Goal: Task Accomplishment & Management: Complete application form

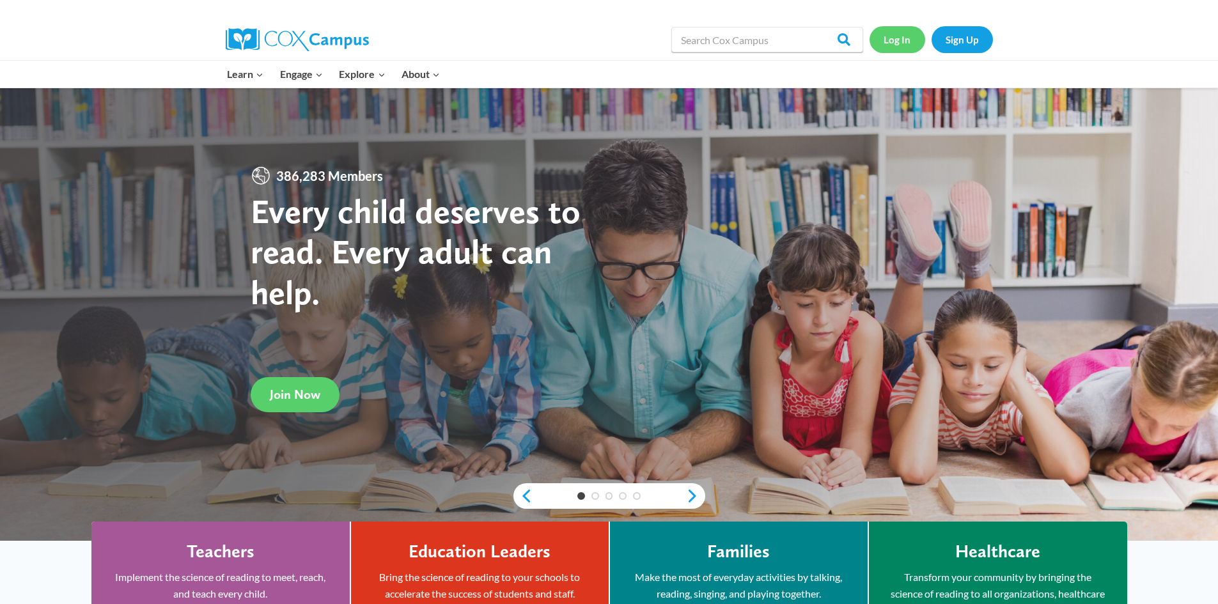
click at [899, 38] on link "Log In" at bounding box center [898, 39] width 56 height 26
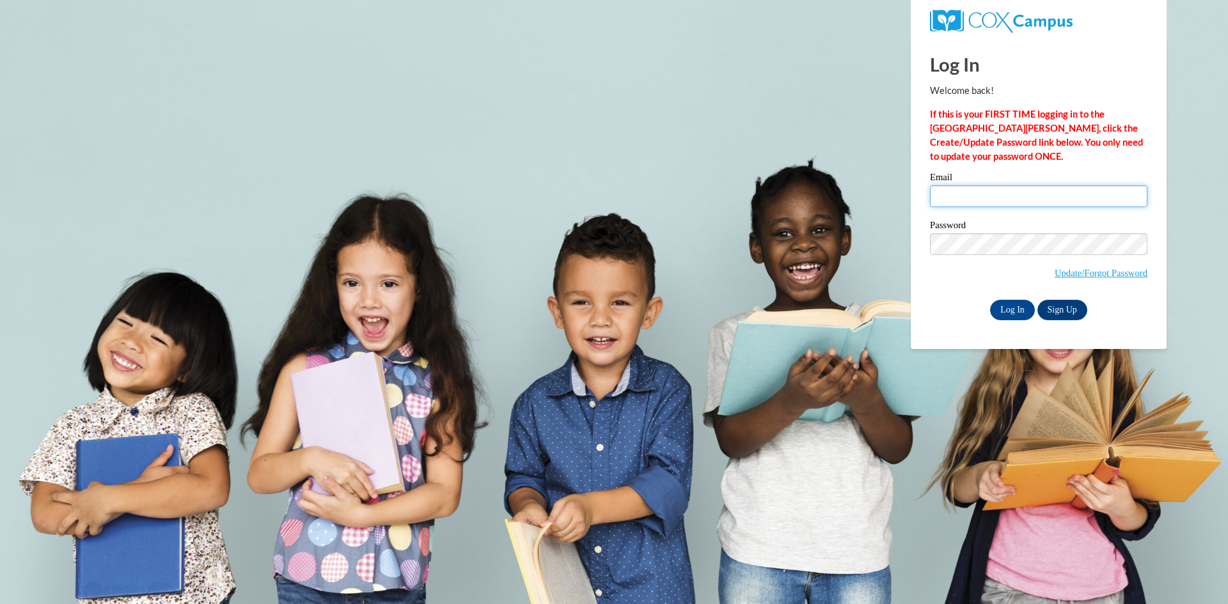
click at [1057, 198] on input "Email" at bounding box center [1038, 196] width 217 height 22
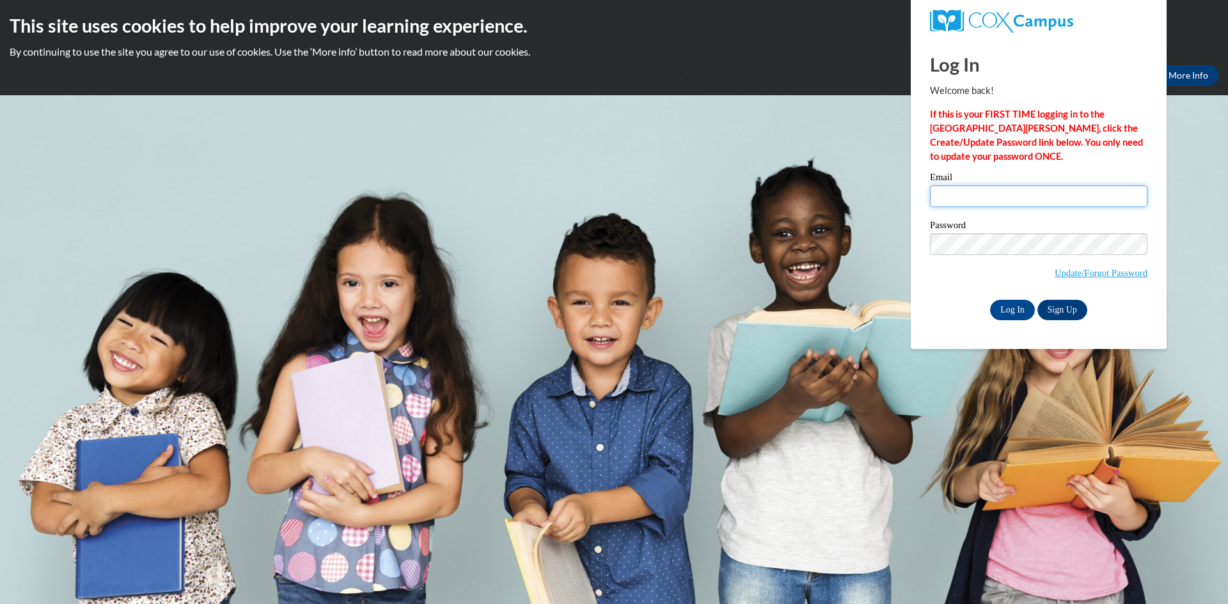
type input "[EMAIL_ADDRESS][DOMAIN_NAME]"
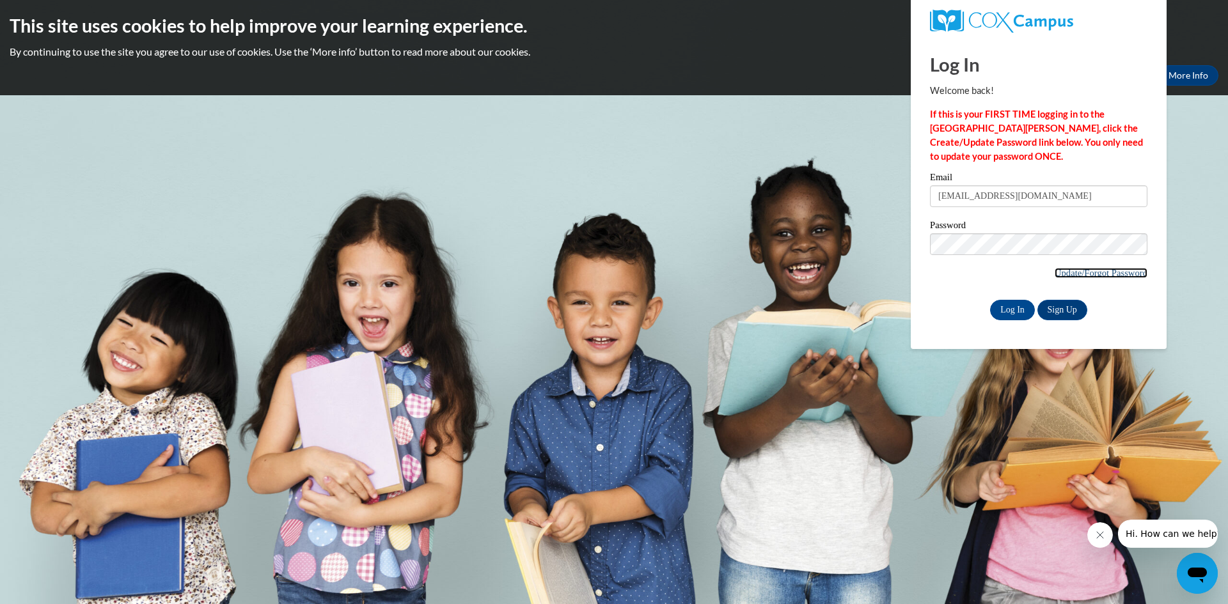
click at [1115, 273] on link "Update/Forgot Password" at bounding box center [1101, 273] width 93 height 10
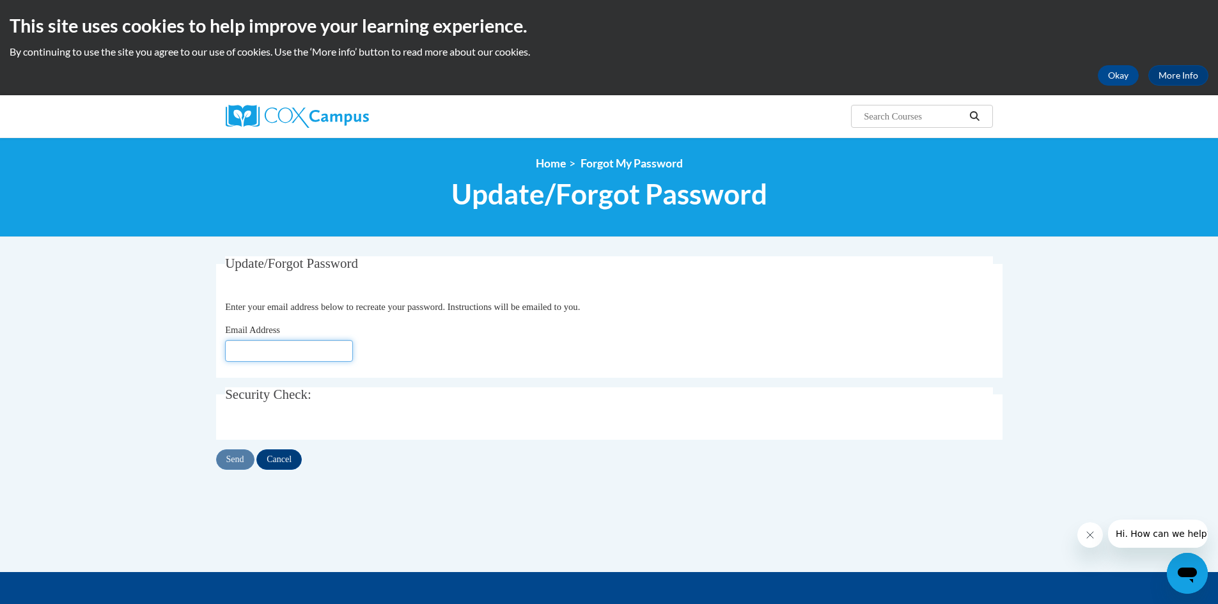
click at [272, 351] on input "Email Address" at bounding box center [289, 351] width 128 height 22
type input "divergent_08@outlook.com"
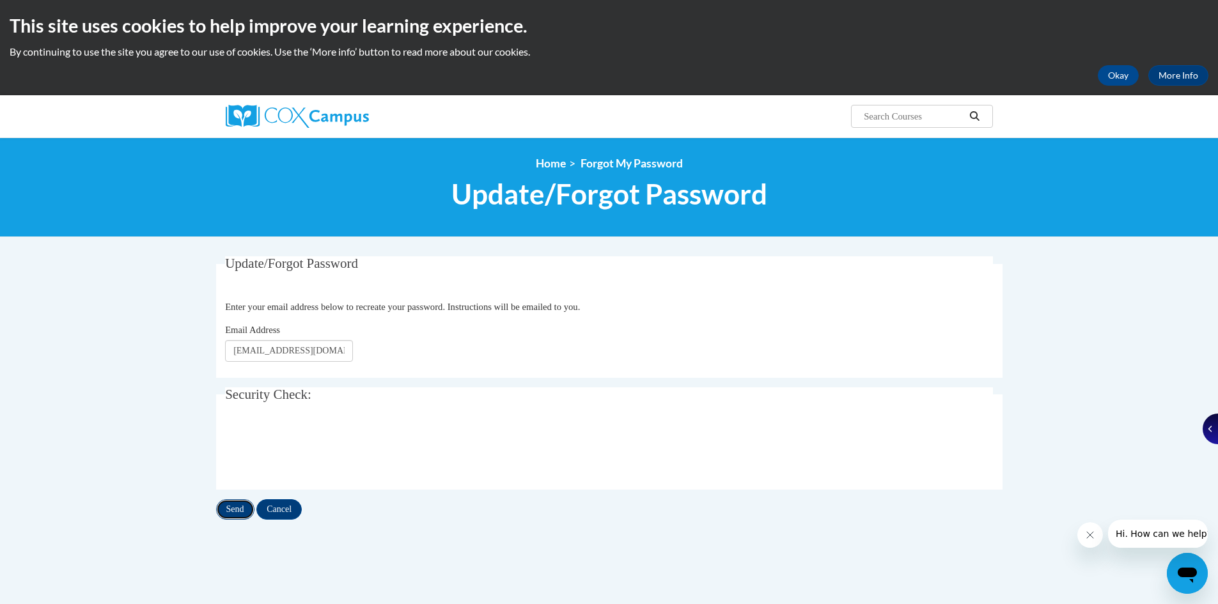
click at [237, 508] on input "Send" at bounding box center [235, 509] width 38 height 20
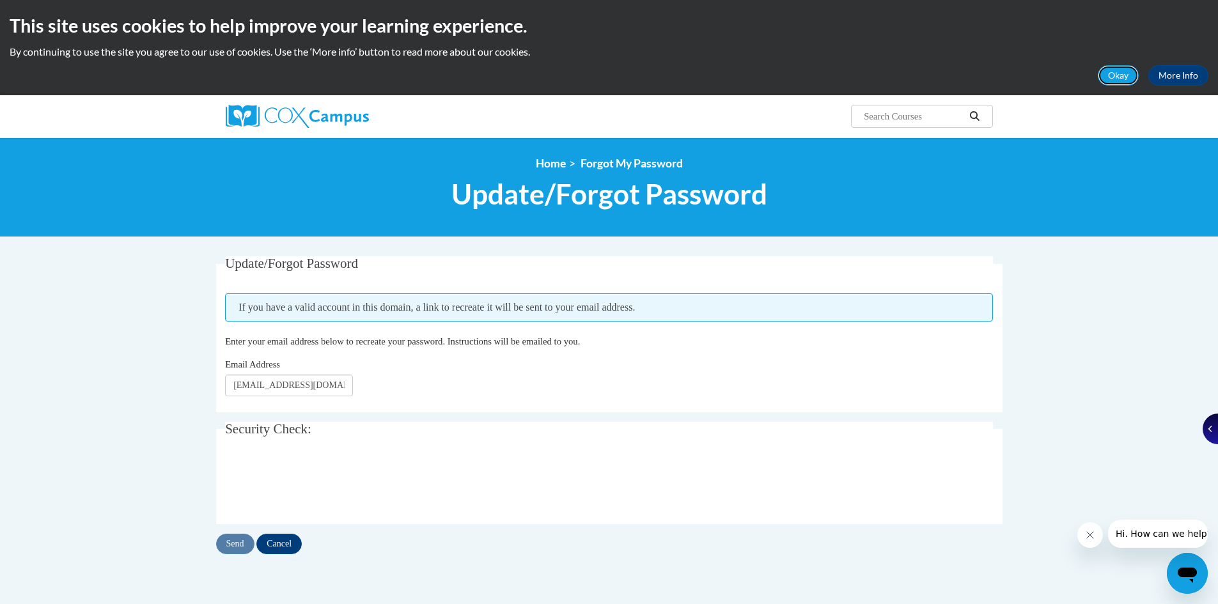
click at [1113, 77] on button "Okay" at bounding box center [1118, 75] width 41 height 20
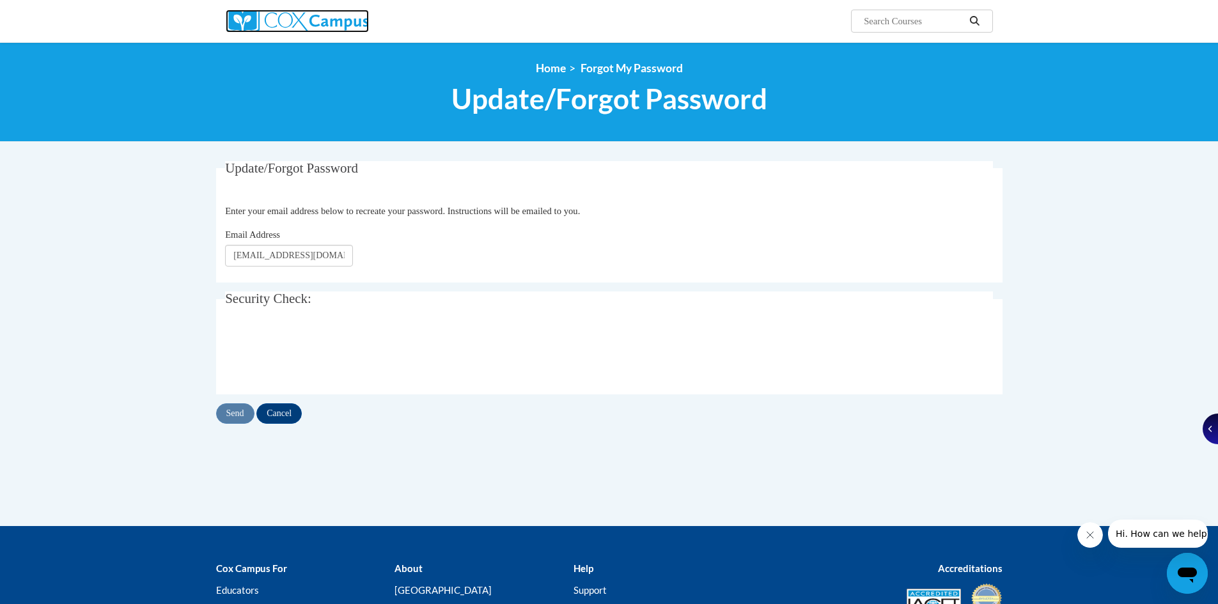
click at [301, 23] on img at bounding box center [297, 21] width 143 height 23
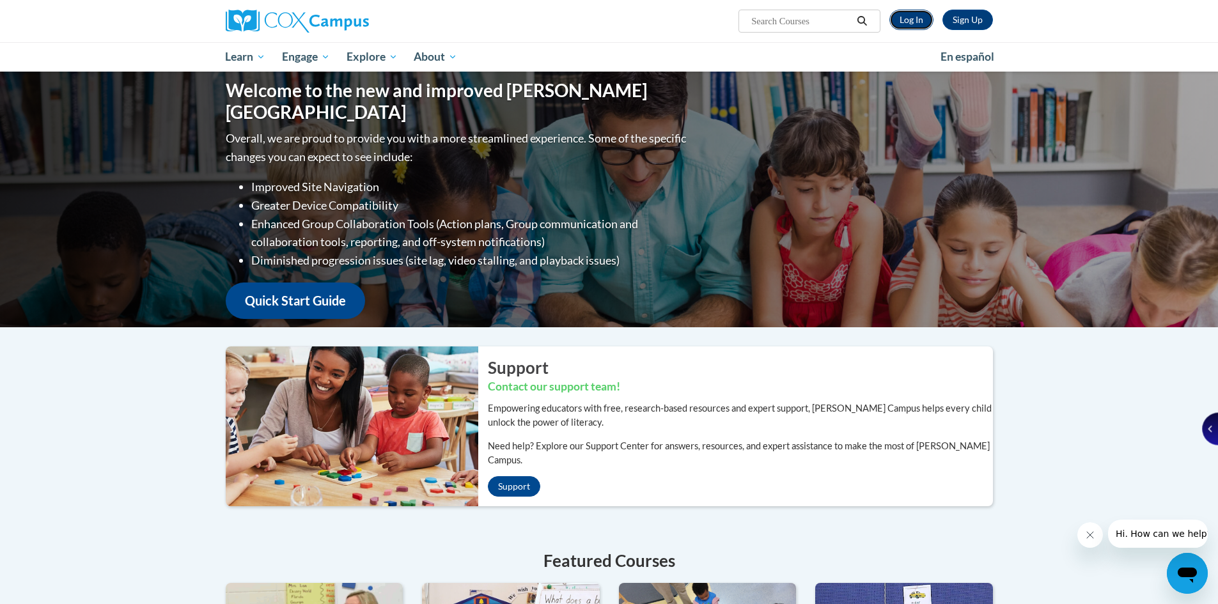
click at [920, 18] on link "Log In" at bounding box center [912, 20] width 44 height 20
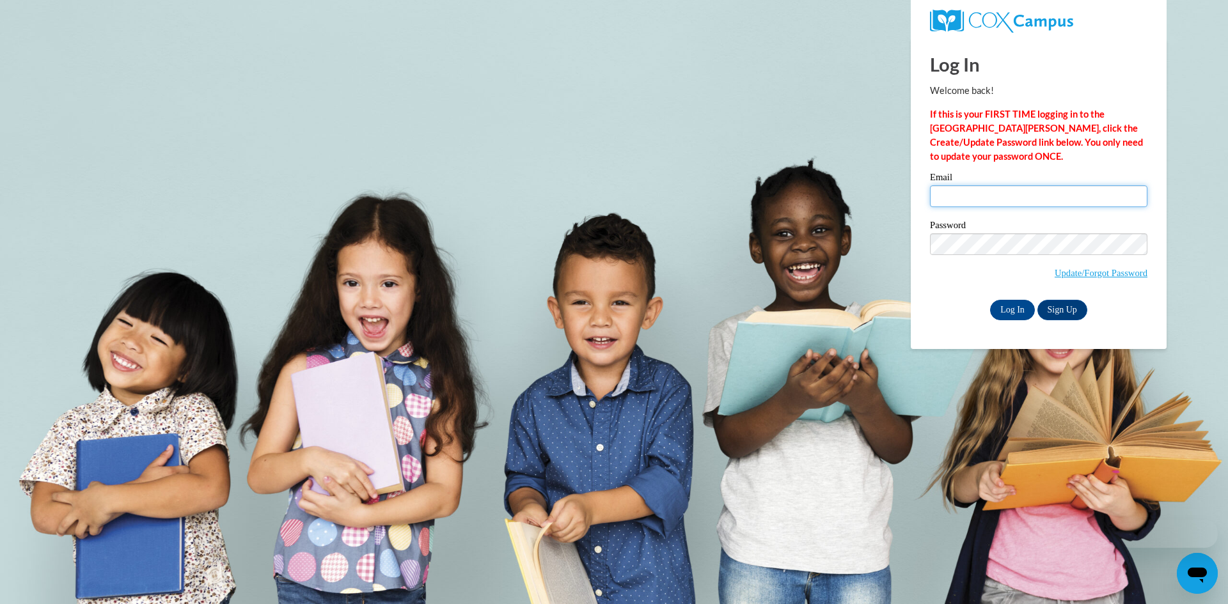
click at [975, 193] on input "Email" at bounding box center [1038, 196] width 217 height 22
type input "divergent_08@outlook.com"
click at [990, 300] on input "Log In" at bounding box center [1012, 310] width 45 height 20
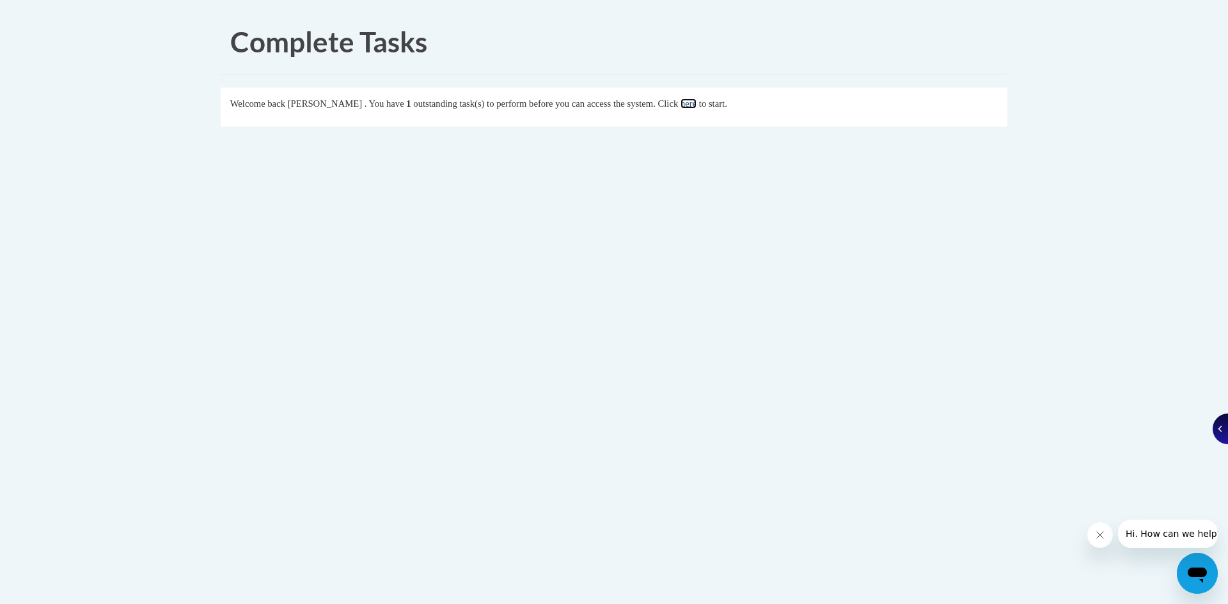
click at [696, 106] on link "here" at bounding box center [688, 103] width 16 height 10
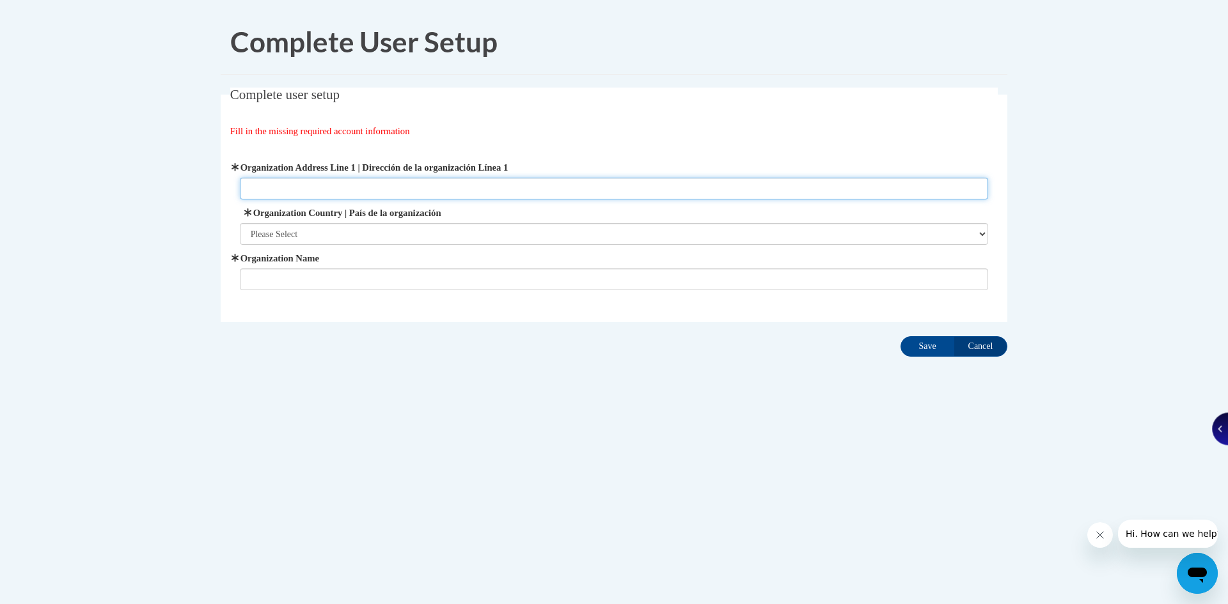
click at [384, 185] on input "Organization Address Line 1 | Dirección de la organización Línea 1" at bounding box center [614, 189] width 749 height 22
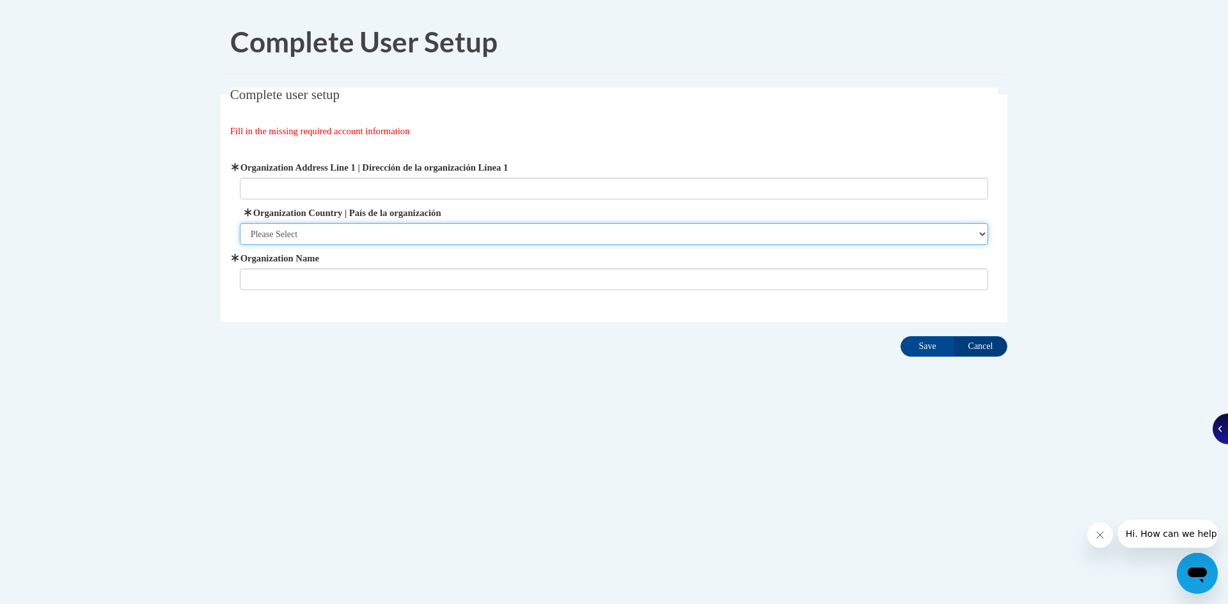
click at [611, 232] on select "Please Select United States | Estados Unidos Outside of the United States | Fue…" at bounding box center [614, 234] width 749 height 22
select select "ad49bcad-a171-4b2e-b99c-48b446064914"
click at [240, 223] on select "Please Select United States | Estados Unidos Outside of the United States | Fue…" at bounding box center [614, 234] width 749 height 22
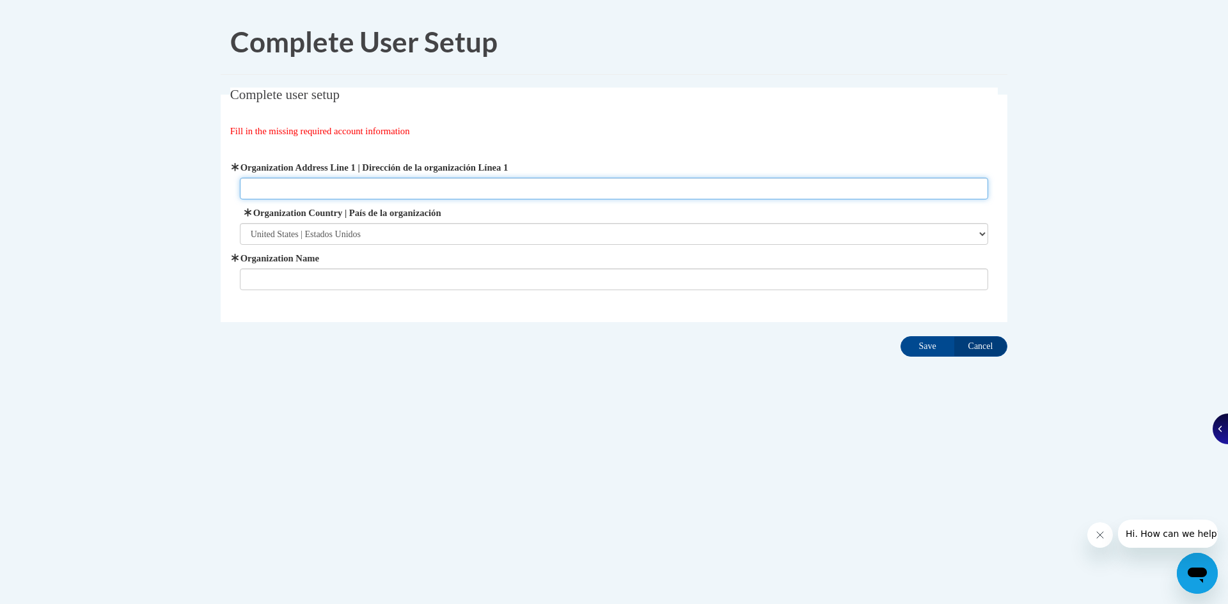
click at [374, 192] on input "Organization Address Line 1 | Dirección de la organización Línea 1" at bounding box center [614, 189] width 749 height 22
type input "193 Cedric St Leesburg, GA 31763"
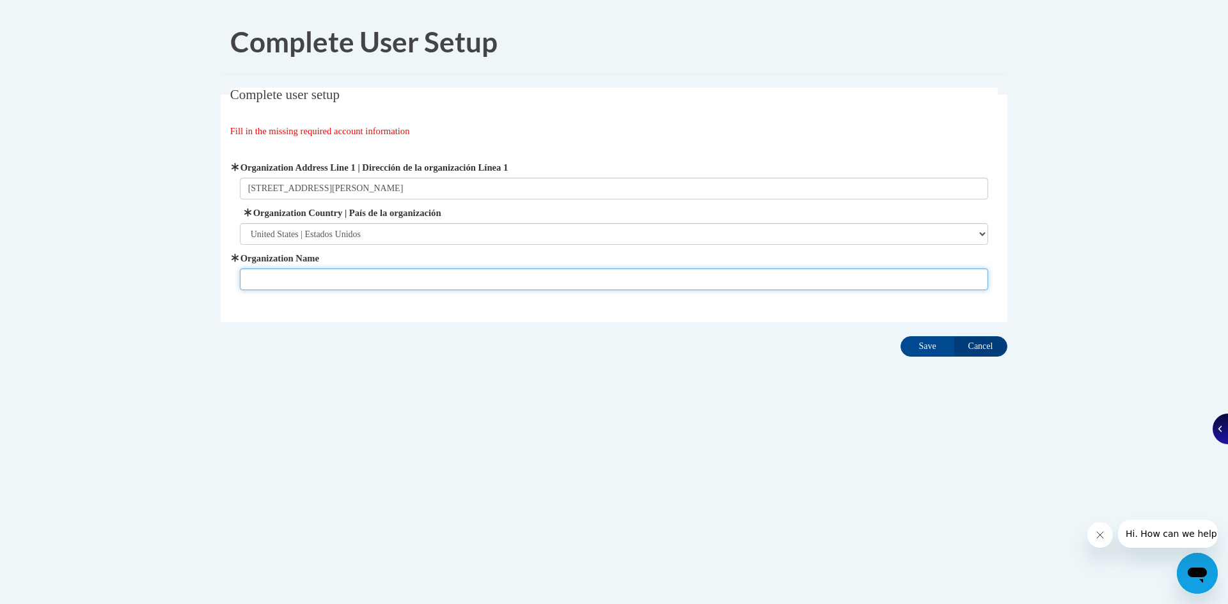
click at [411, 282] on input "Organization Name" at bounding box center [614, 280] width 749 height 22
type input "Just Kiddin Daycare and Learning Center"
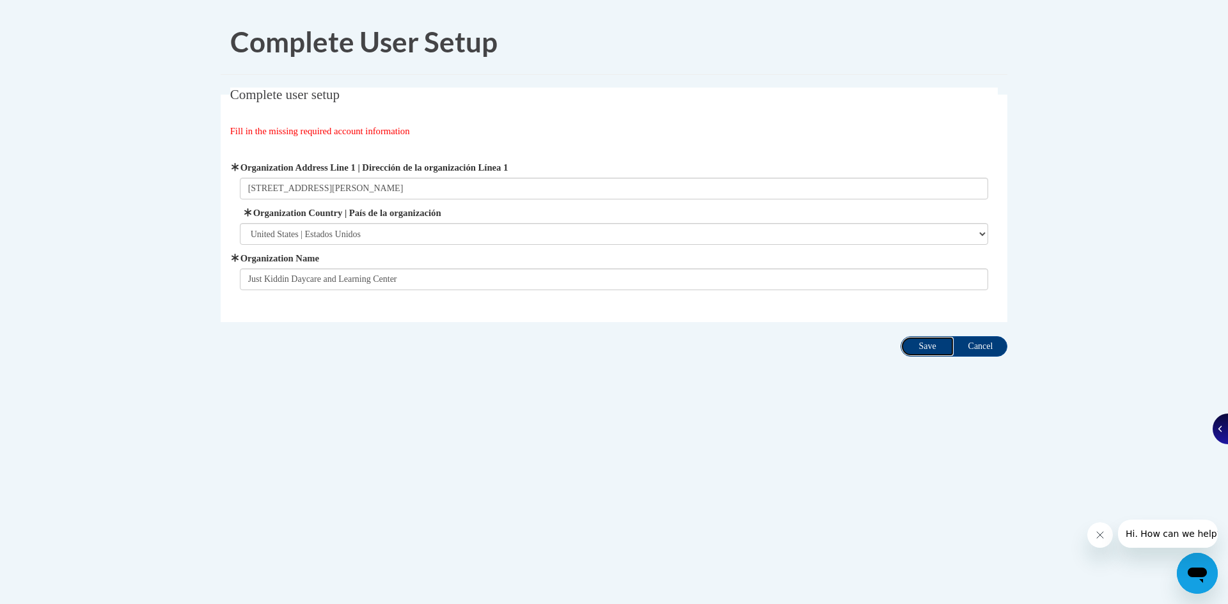
click at [918, 347] on input "Save" at bounding box center [927, 346] width 54 height 20
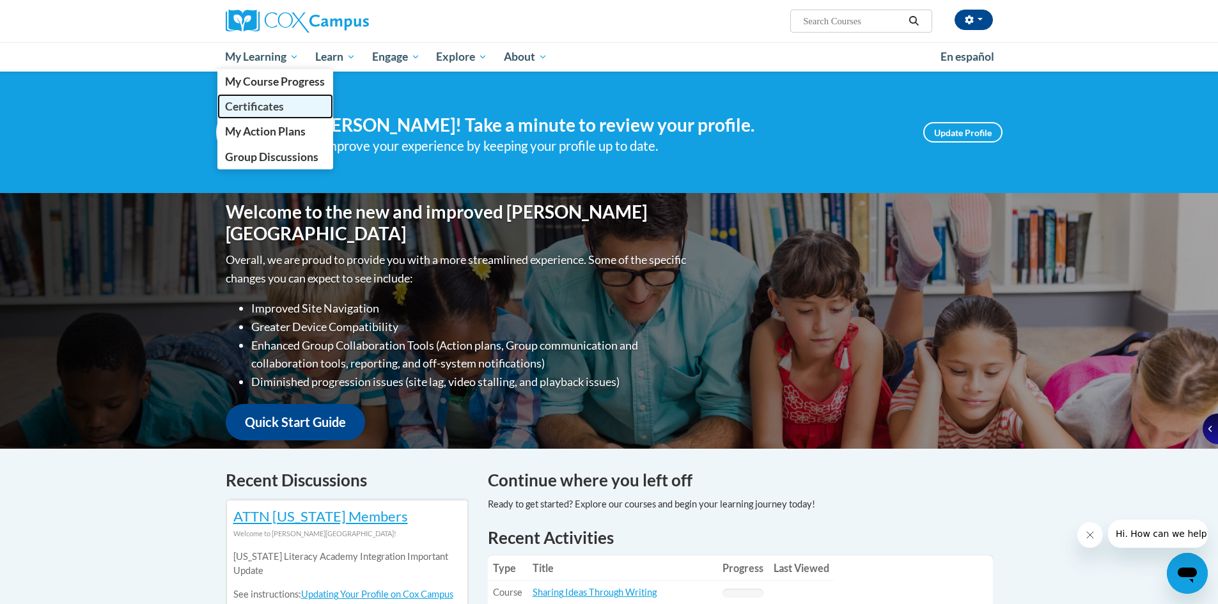
click at [278, 111] on span "Certificates" at bounding box center [254, 106] width 59 height 13
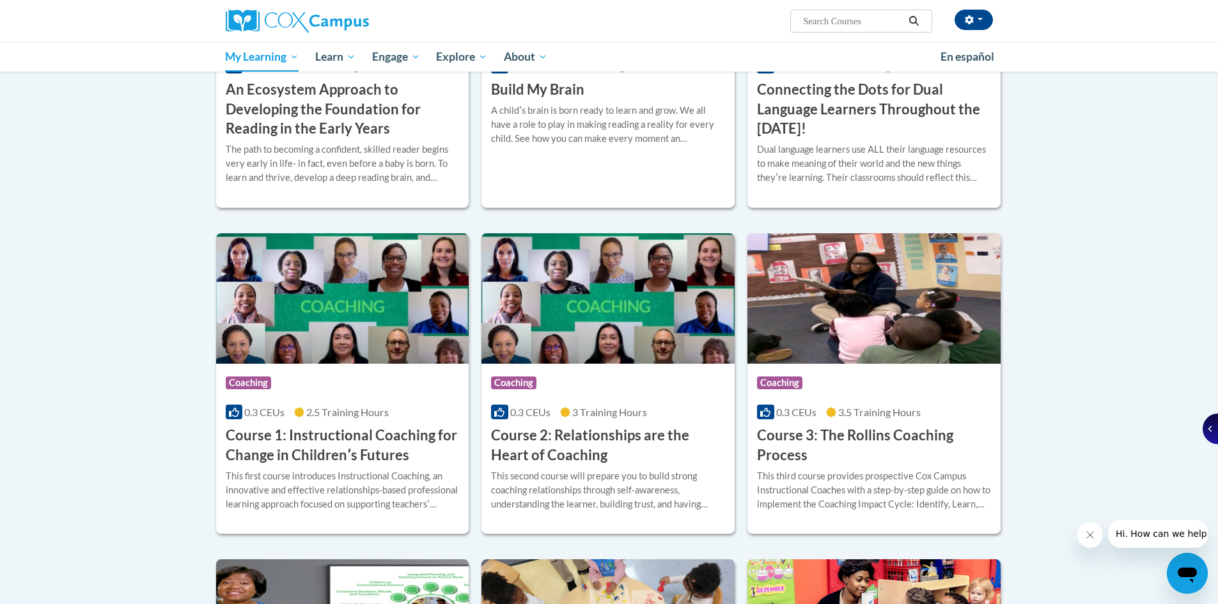
scroll to position [427, 0]
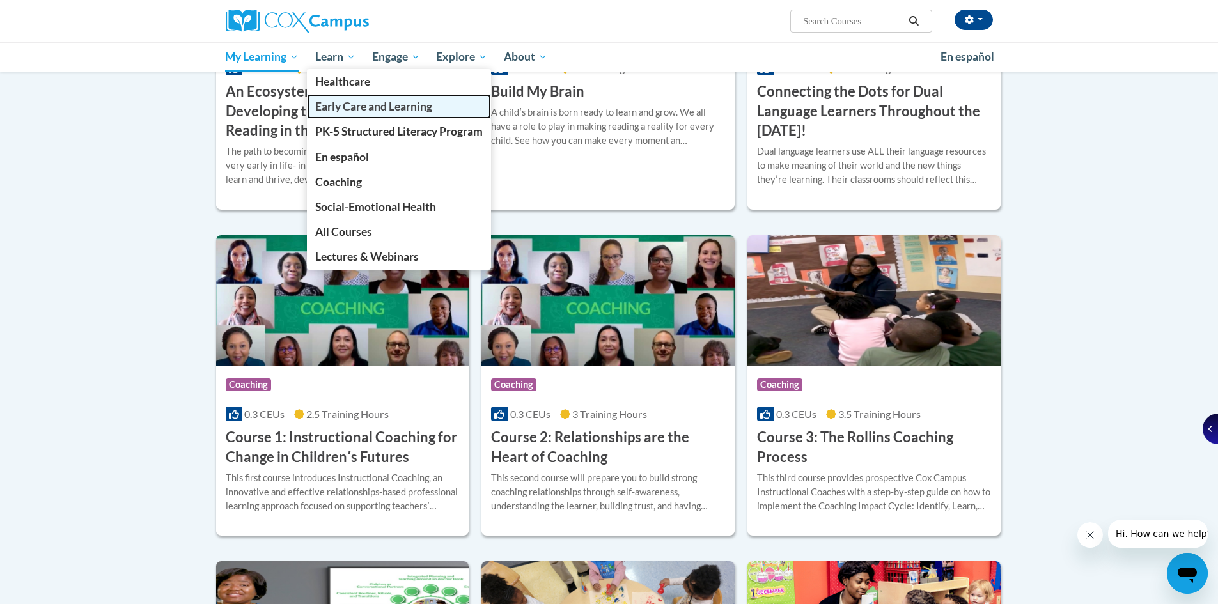
click at [354, 103] on span "Early Care and Learning" at bounding box center [373, 106] width 117 height 13
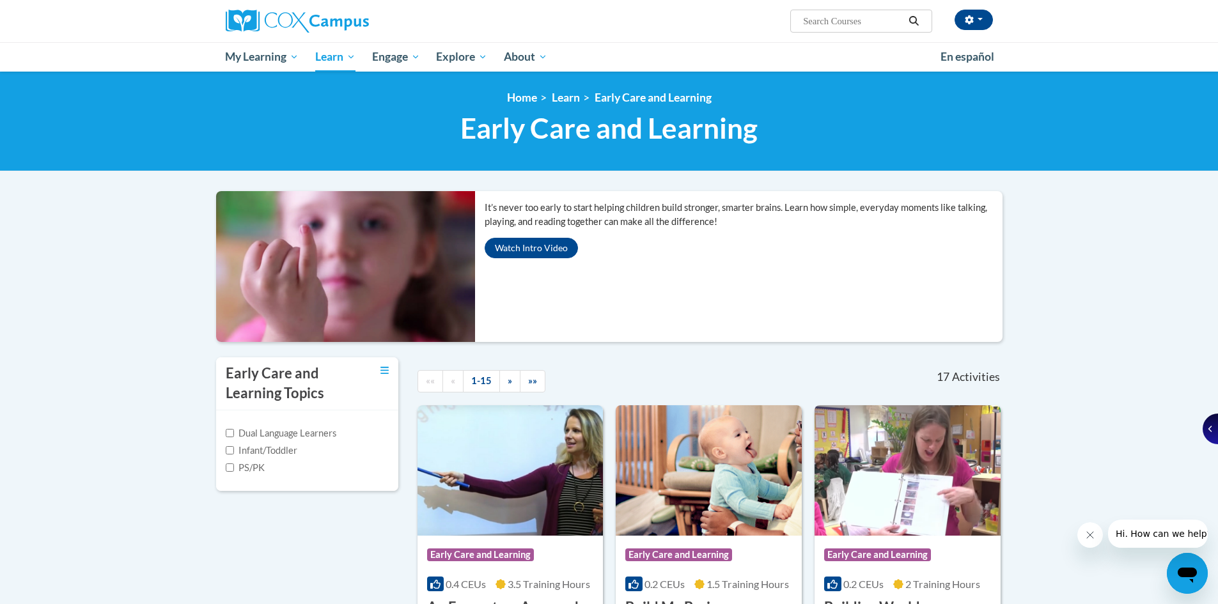
click at [267, 450] on label "Infant/Toddler" at bounding box center [262, 451] width 72 height 14
click at [234, 450] on input "Infant/Toddler" at bounding box center [230, 450] width 8 height 8
checkbox input "true"
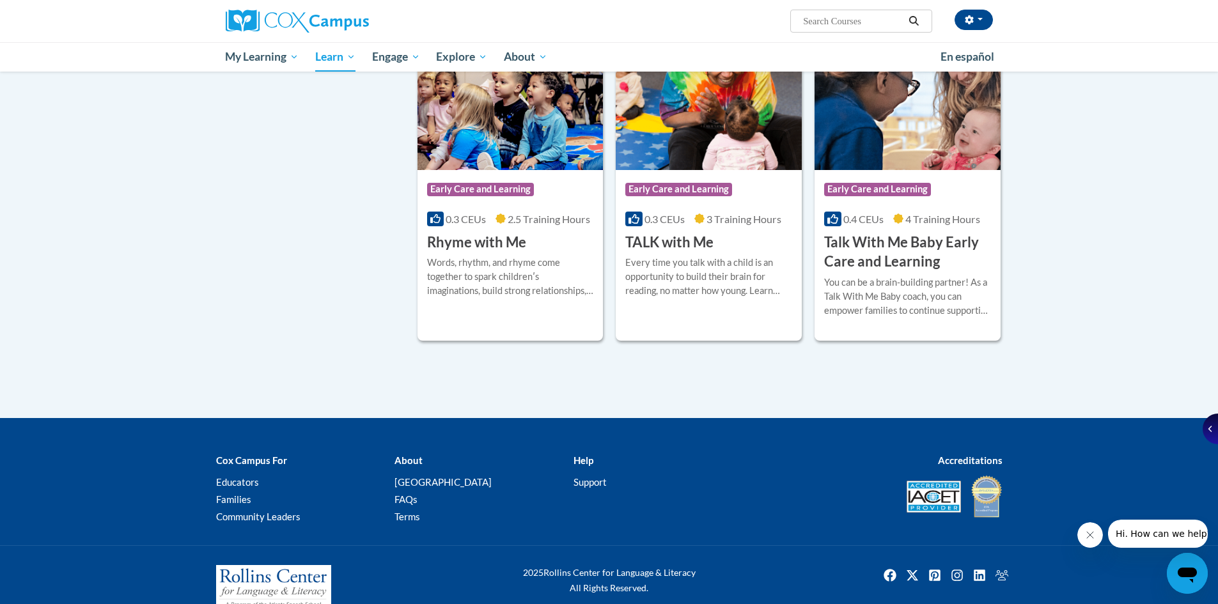
scroll to position [1074, 0]
